Goal: Task Accomplishment & Management: Manage account settings

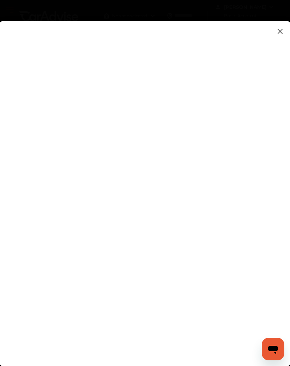
type input "**********"
click at [269, 233] on flutter-view at bounding box center [145, 191] width 290 height 340
click at [276, 261] on flutter-view at bounding box center [145, 191] width 290 height 340
click at [269, 109] on flutter-view at bounding box center [145, 191] width 290 height 340
click at [271, 103] on flutter-view at bounding box center [145, 191] width 290 height 340
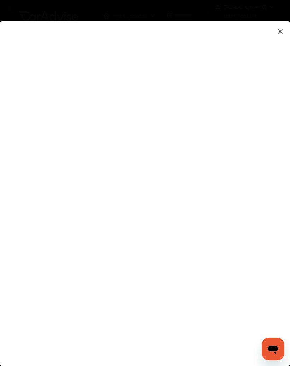
click at [280, 32] on img at bounding box center [280, 31] width 8 height 9
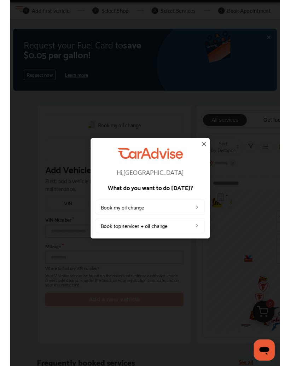
scroll to position [45, 0]
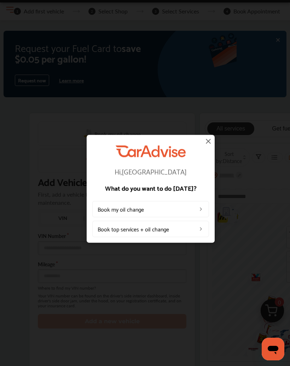
click at [210, 145] on img at bounding box center [208, 141] width 8 height 8
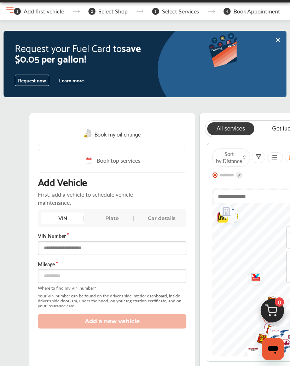
click at [92, 249] on input "text" at bounding box center [112, 248] width 149 height 14
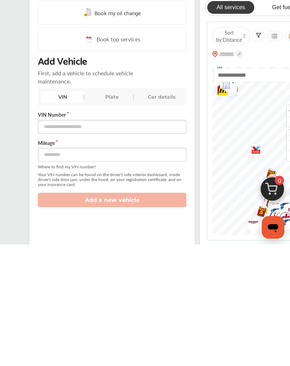
click at [229, 123] on link "All services" at bounding box center [230, 129] width 47 height 13
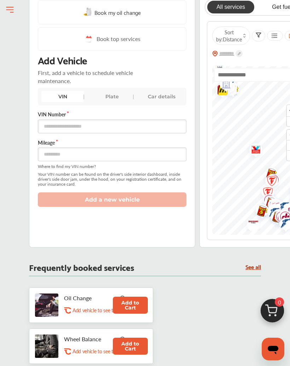
click at [277, 352] on icon "Open messaging window" at bounding box center [273, 349] width 13 height 13
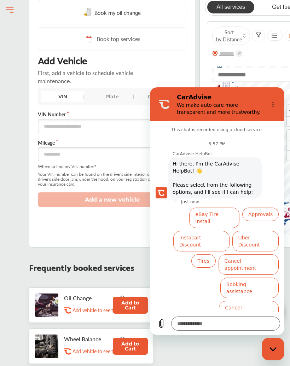
click at [271, 107] on button "Options menu" at bounding box center [273, 104] width 14 height 14
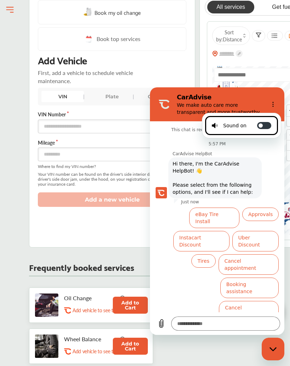
click at [264, 125] on icon at bounding box center [261, 126] width 6 height 6
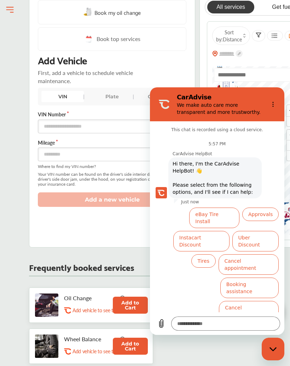
click at [164, 324] on icon "Upload file" at bounding box center [161, 324] width 8 height 8
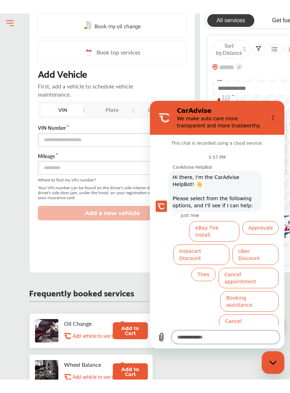
scroll to position [201, 0]
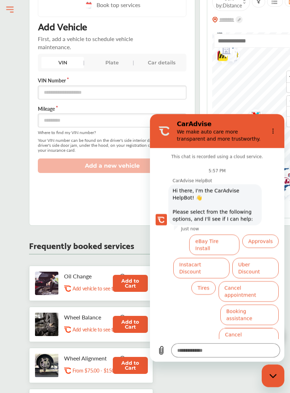
click at [265, 240] on button "Approvals" at bounding box center [260, 240] width 36 height 13
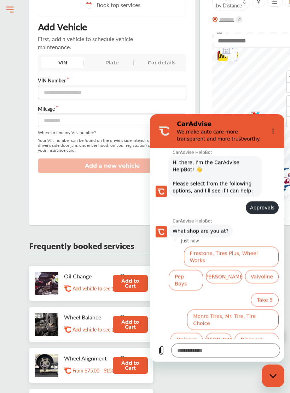
scroll to position [32, 0]
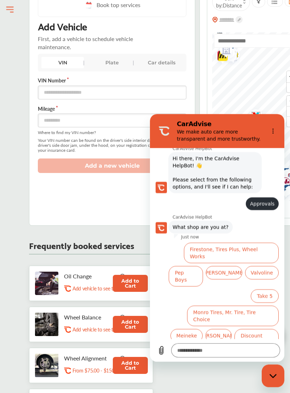
click at [269, 129] on button "Options menu" at bounding box center [273, 131] width 14 height 14
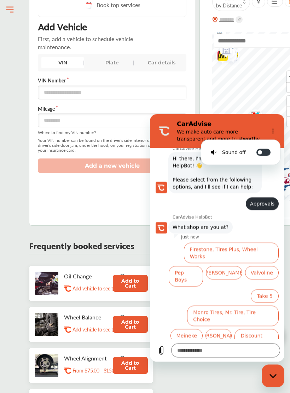
click at [62, 205] on div "Book my oil change Book top services Add Vehicle First, add a vehicle to schedu…" at bounding box center [112, 92] width 166 height 269
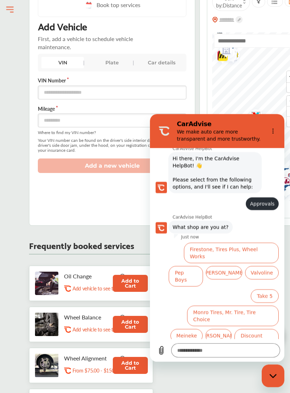
click at [263, 366] on div "Close messaging window" at bounding box center [273, 375] width 21 height 21
type textarea "*"
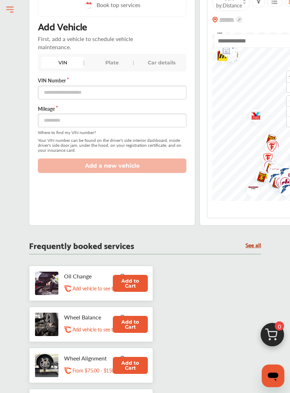
scroll to position [201, 0]
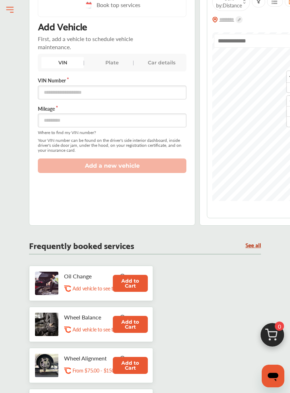
click at [268, 31] on div "Sort by : Distance" at bounding box center [256, 102] width 99 height 231
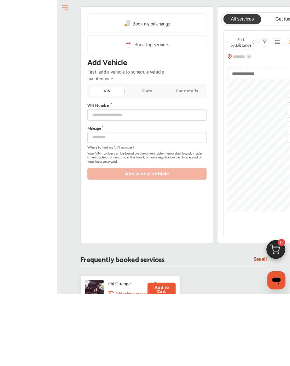
scroll to position [150, 0]
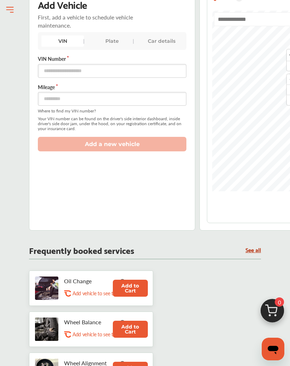
click at [10, 11] on button "Open Menu" at bounding box center [10, 10] width 11 height 11
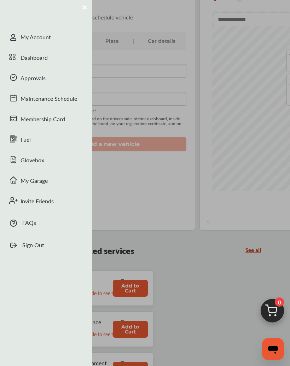
click at [47, 62] on div "Dashboard" at bounding box center [46, 58] width 92 height 21
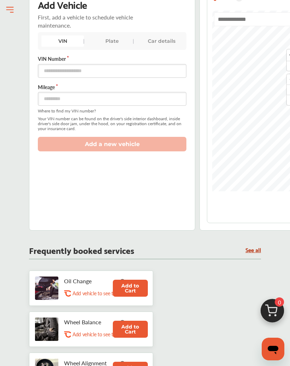
click at [14, 8] on button "Open Menu" at bounding box center [10, 10] width 11 height 11
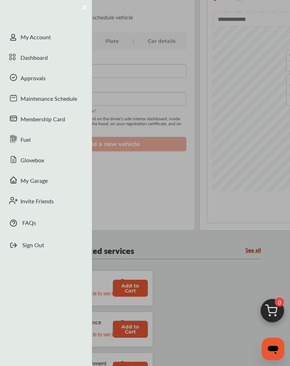
click at [42, 40] on div "My Account" at bounding box center [46, 38] width 92 height 21
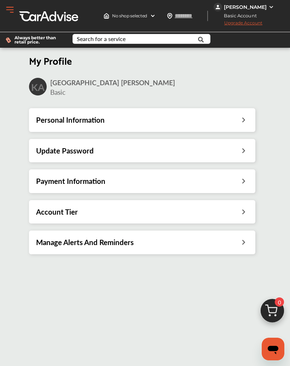
click at [247, 123] on icon at bounding box center [243, 118] width 7 height 7
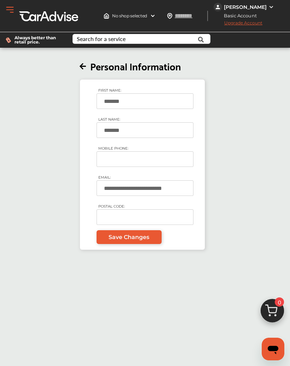
click at [77, 73] on div "**********" at bounding box center [142, 149] width 232 height 201
click at [148, 164] on input "MOBILE PHONE:" at bounding box center [145, 159] width 97 height 16
type input "**********"
click at [145, 225] on input "POSTAL CODE:" at bounding box center [145, 217] width 97 height 16
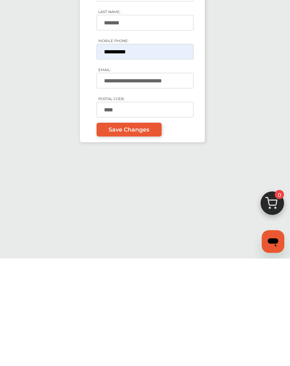
type input "*****"
click at [136, 230] on link "Save Changes" at bounding box center [129, 237] width 65 height 14
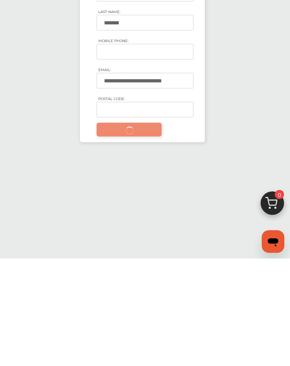
scroll to position [108, 0]
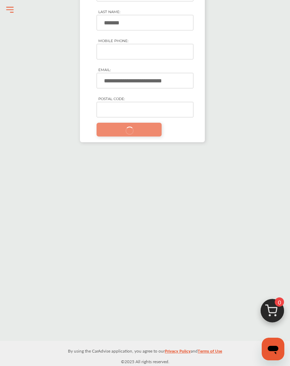
type input "*****"
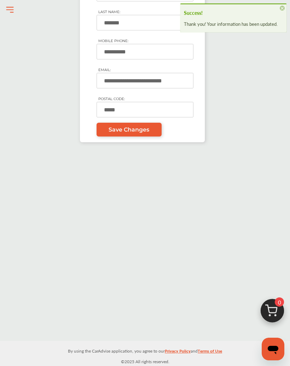
click at [10, 9] on button "Open Menu" at bounding box center [10, 10] width 11 height 11
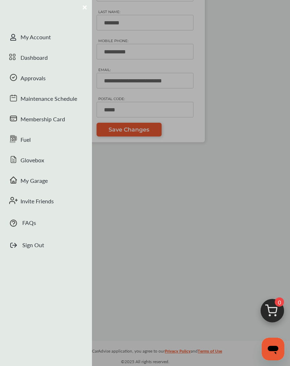
click at [45, 77] on div "Approvals" at bounding box center [46, 79] width 92 height 21
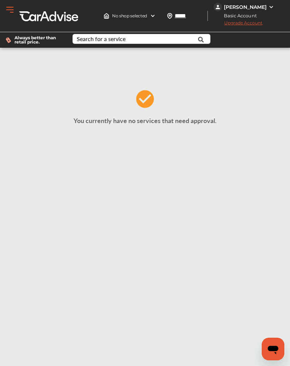
click at [11, 14] on button "Open Menu" at bounding box center [10, 10] width 11 height 11
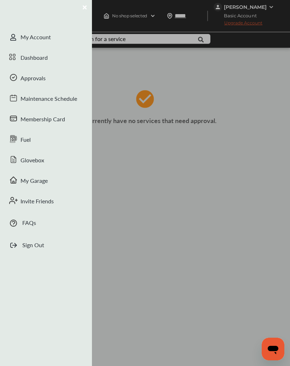
click at [42, 60] on div "Dashboard" at bounding box center [46, 58] width 92 height 21
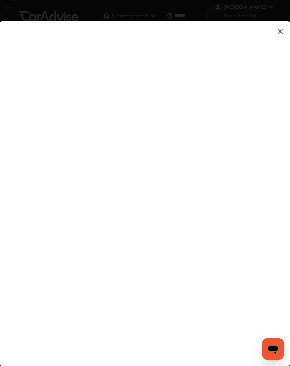
type textarea "**"
type textarea "*******"
click at [79, 187] on flutter-view "*******" at bounding box center [145, 191] width 290 height 340
click at [272, 264] on flutter-view at bounding box center [145, 191] width 290 height 340
click at [90, 145] on flutter-view at bounding box center [145, 191] width 290 height 340
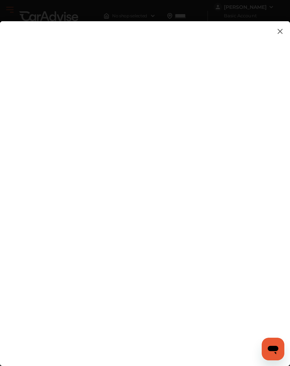
click at [177, 223] on flutter-view at bounding box center [145, 191] width 290 height 340
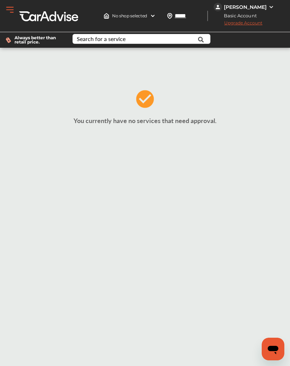
click at [255, 27] on span "Upgrade Account" at bounding box center [238, 24] width 49 height 9
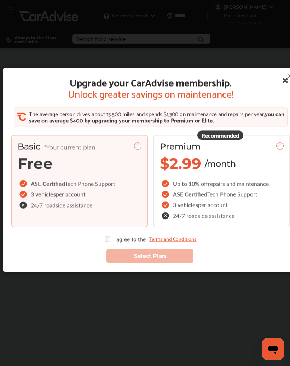
click at [279, 85] on icon at bounding box center [285, 82] width 13 height 16
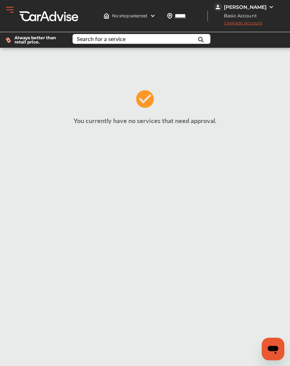
click at [265, 9] on div "[PERSON_NAME]" at bounding box center [245, 7] width 43 height 6
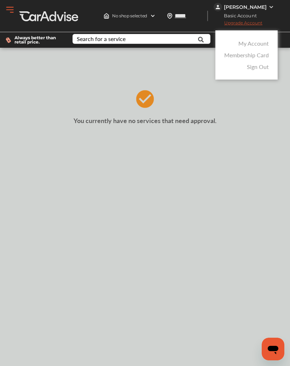
click at [264, 58] on link "Membership Card" at bounding box center [246, 55] width 45 height 8
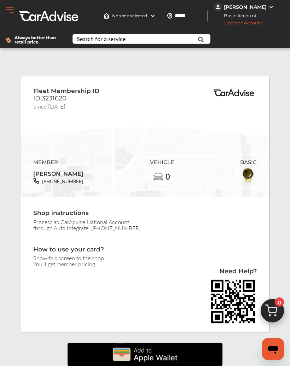
click at [153, 15] on img at bounding box center [153, 16] width 6 height 6
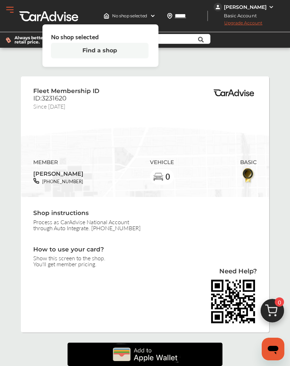
click at [187, 12] on input "*****" at bounding box center [190, 15] width 33 height 7
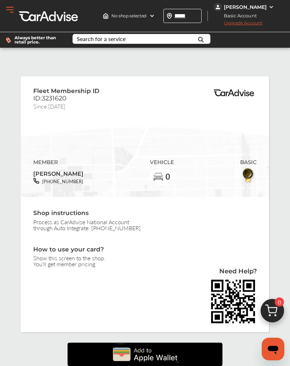
click at [9, 12] on button "Open Menu" at bounding box center [10, 10] width 11 height 11
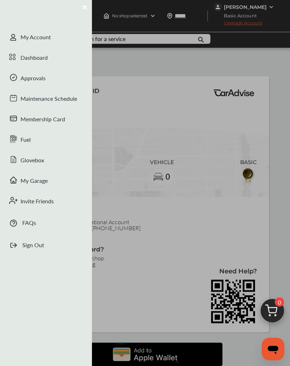
click at [39, 159] on div "Glovebox" at bounding box center [46, 161] width 92 height 21
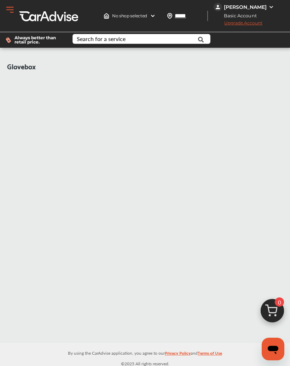
click at [7, 12] on button "Open Menu" at bounding box center [10, 10] width 11 height 11
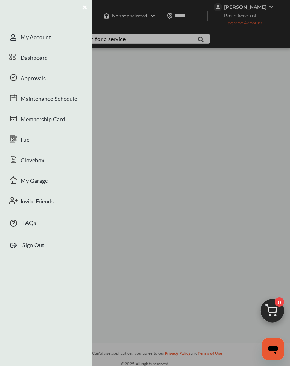
click at [40, 78] on div "Approvals" at bounding box center [46, 79] width 92 height 21
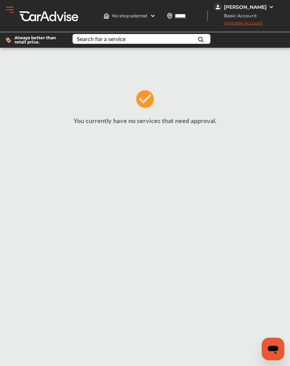
click at [271, 8] on img at bounding box center [272, 7] width 6 height 6
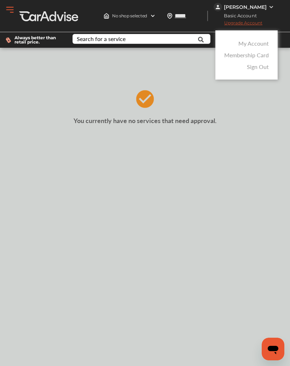
click at [263, 56] on link "Membership Card" at bounding box center [246, 55] width 45 height 8
